Goal: Find specific page/section: Find specific page/section

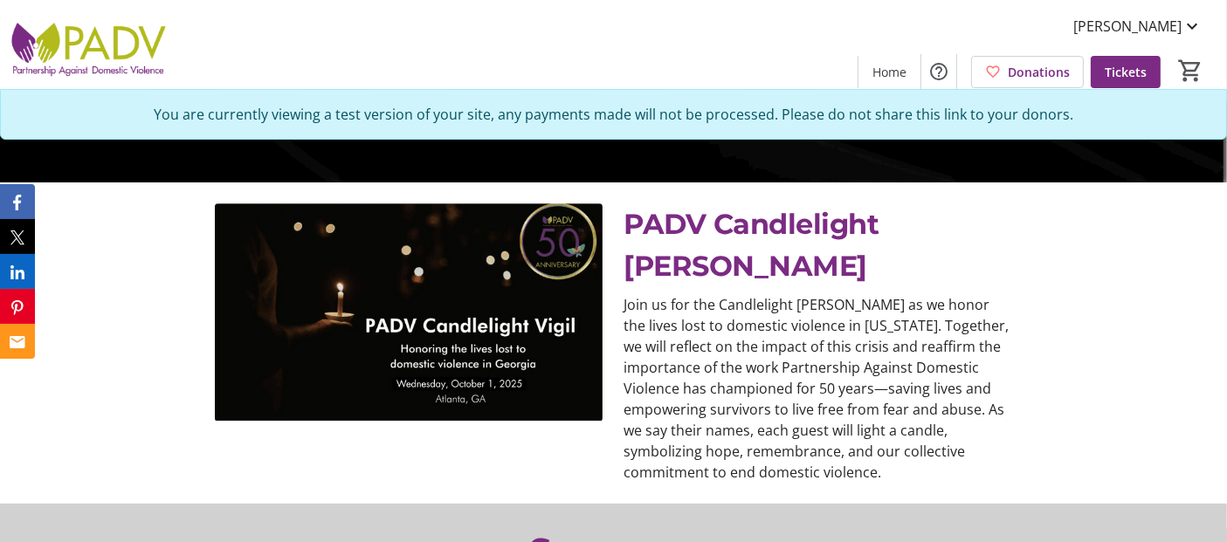
scroll to position [390, 0]
